Goal: Task Accomplishment & Management: Use online tool/utility

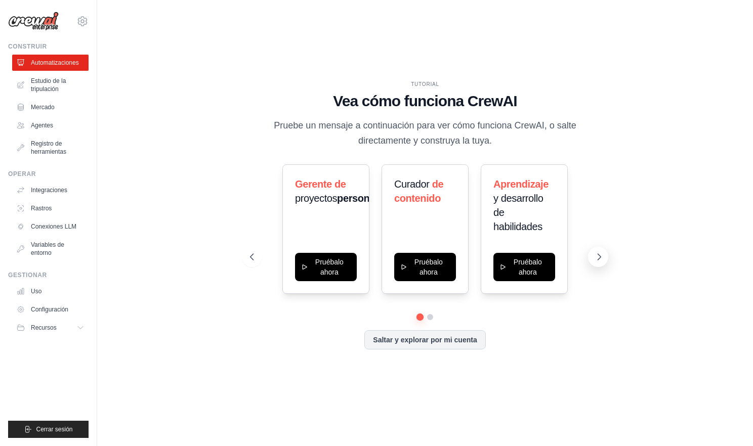
click at [599, 254] on icon at bounding box center [599, 257] width 10 height 10
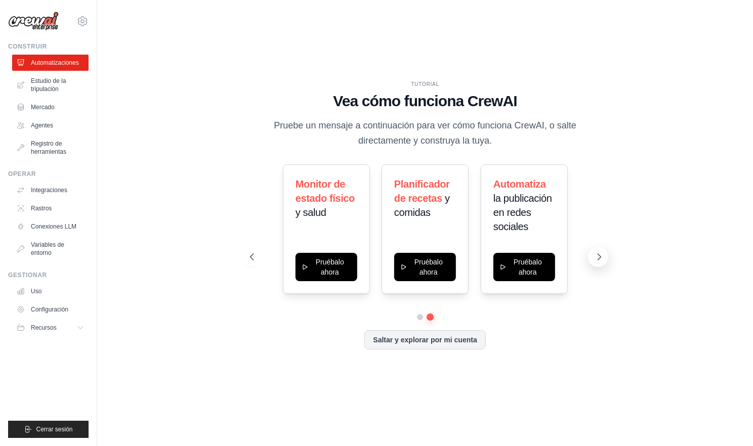
click at [599, 254] on icon at bounding box center [599, 257] width 10 height 10
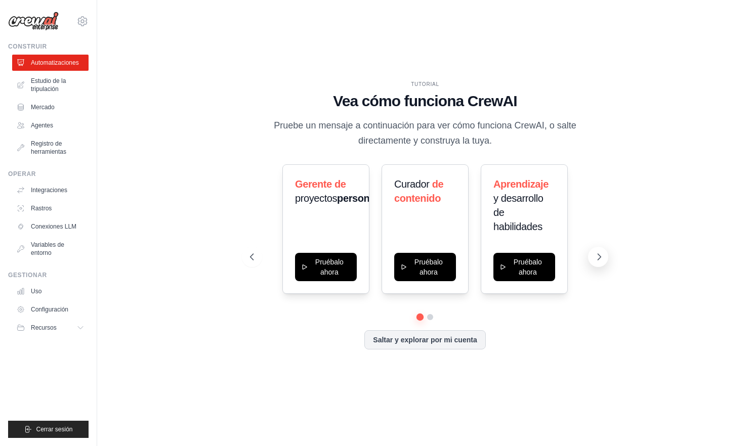
click at [599, 264] on button at bounding box center [598, 257] width 20 height 20
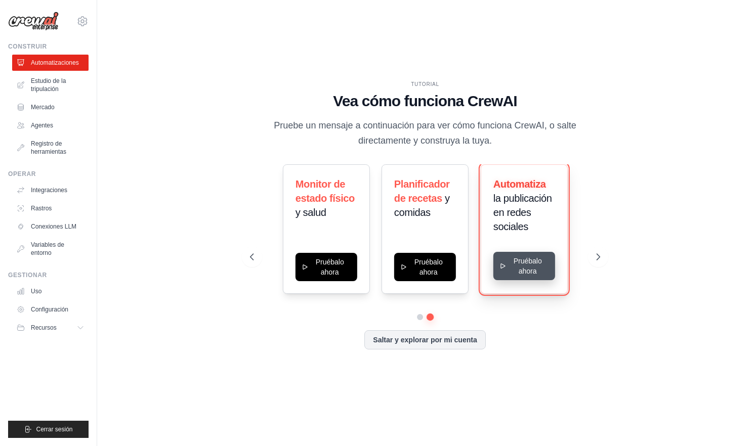
click at [521, 274] on button "Pruébalo ahora" at bounding box center [524, 266] width 62 height 28
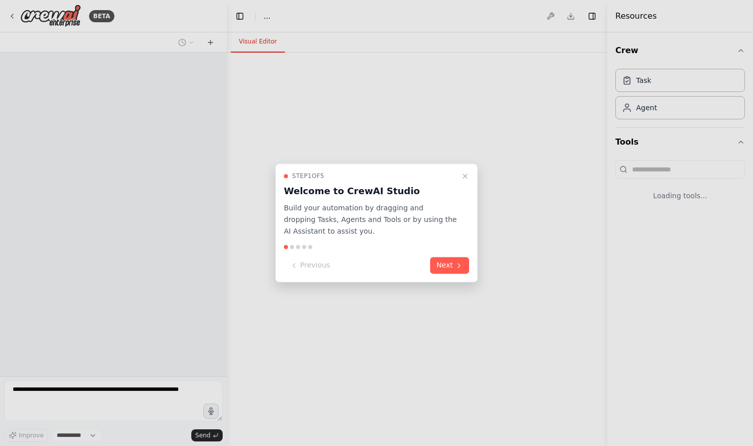
select select "****"
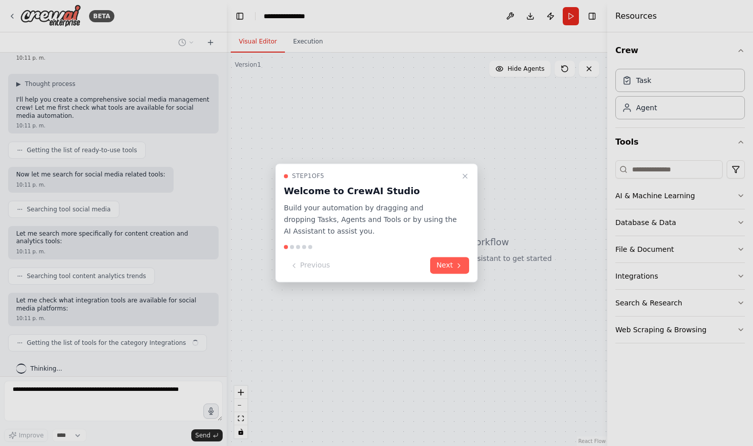
scroll to position [52, 0]
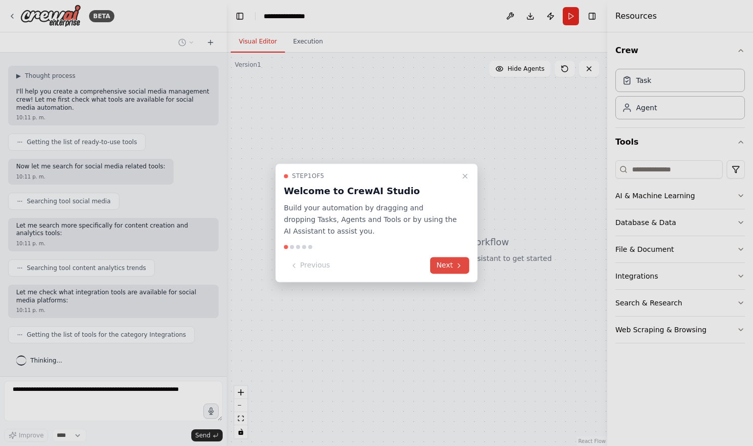
click at [447, 263] on button "Next" at bounding box center [449, 266] width 39 height 17
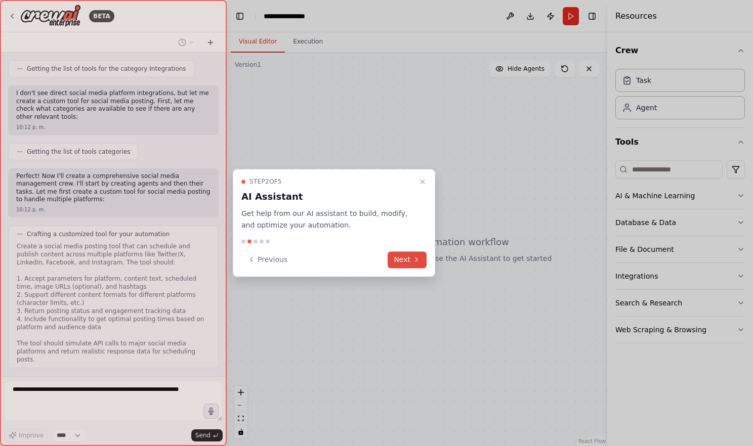
scroll to position [326, 0]
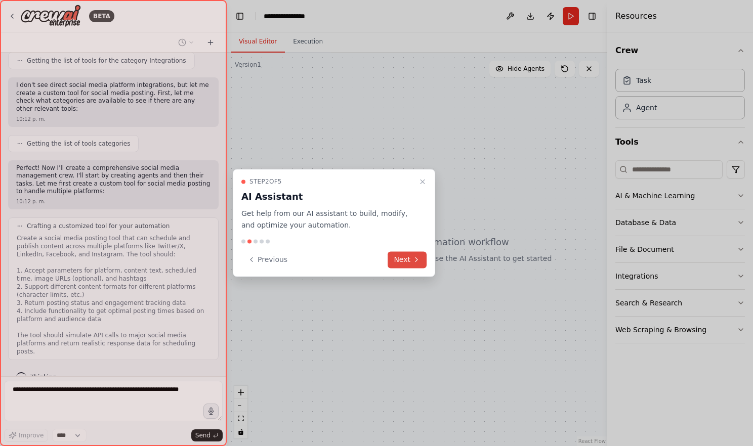
click at [413, 254] on button "Next" at bounding box center [407, 259] width 39 height 17
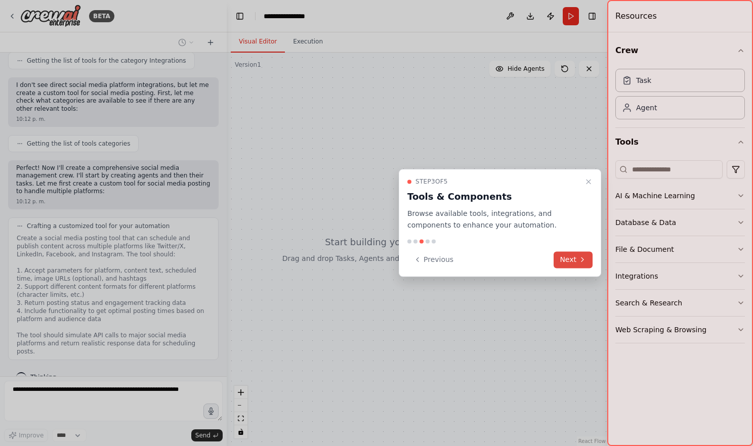
click at [579, 265] on button "Next" at bounding box center [572, 259] width 39 height 17
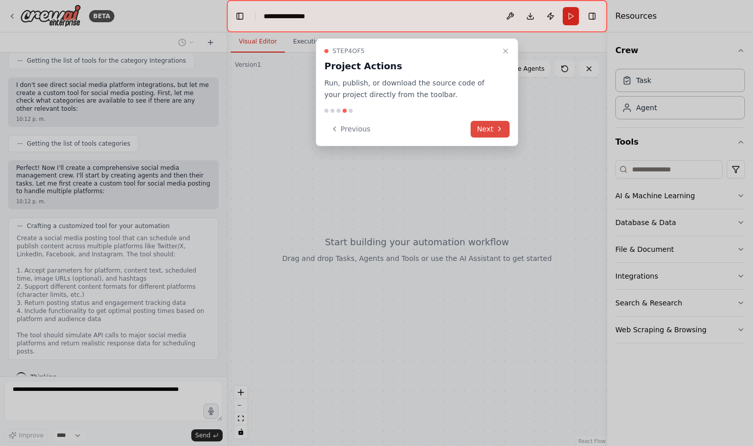
click at [494, 131] on button "Next" at bounding box center [489, 129] width 39 height 17
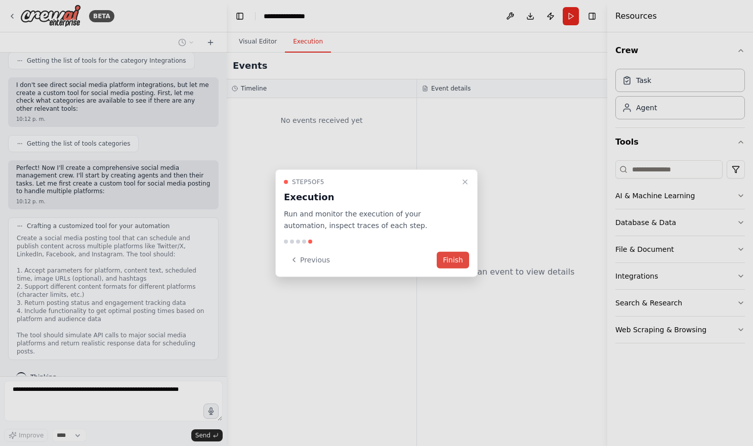
click at [460, 252] on button "Finish" at bounding box center [453, 259] width 32 height 17
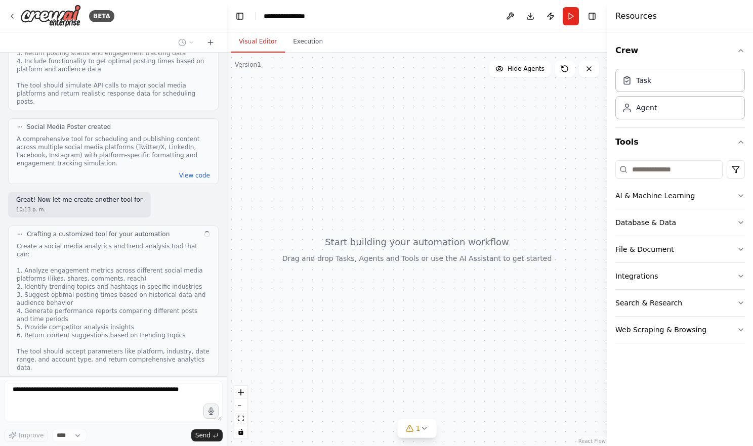
scroll to position [584, 0]
